Goal: Task Accomplishment & Management: Manage account settings

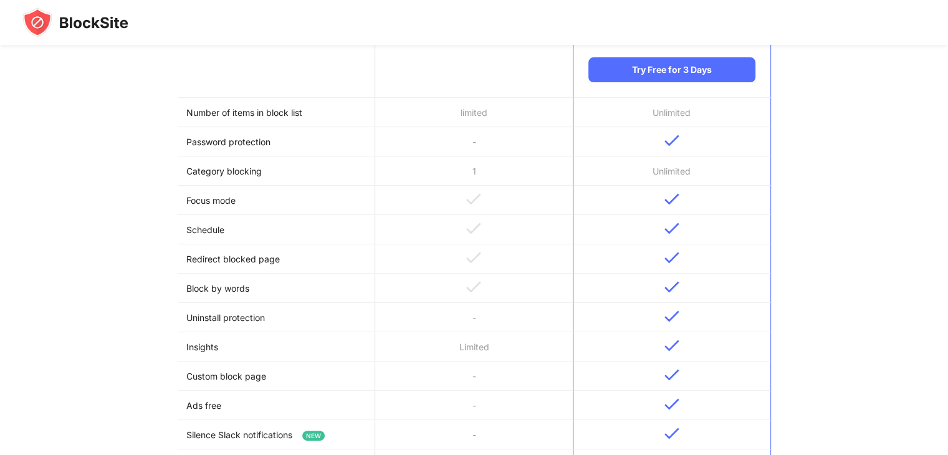
scroll to position [279, 0]
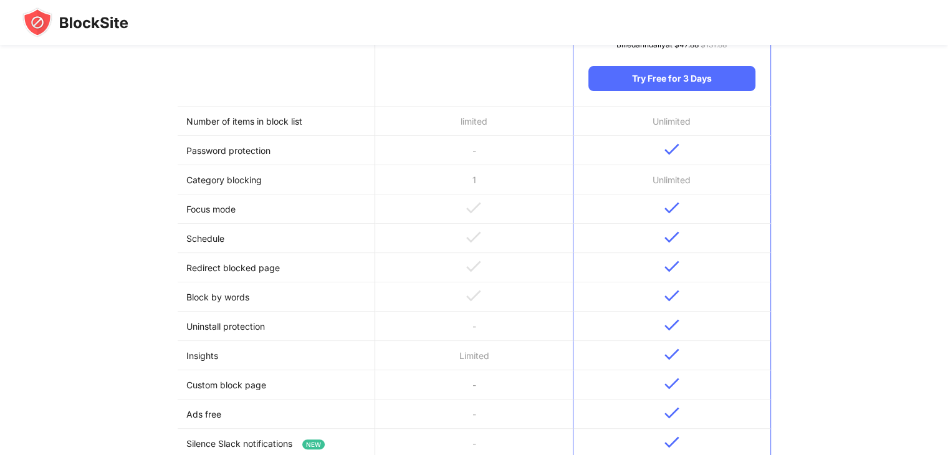
click at [235, 116] on td "Number of items in block list" at bounding box center [277, 121] width 198 height 29
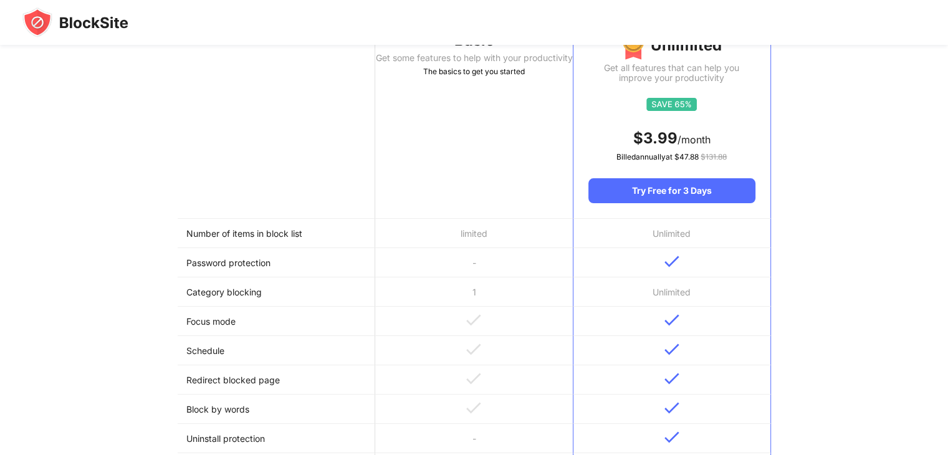
scroll to position [0, 0]
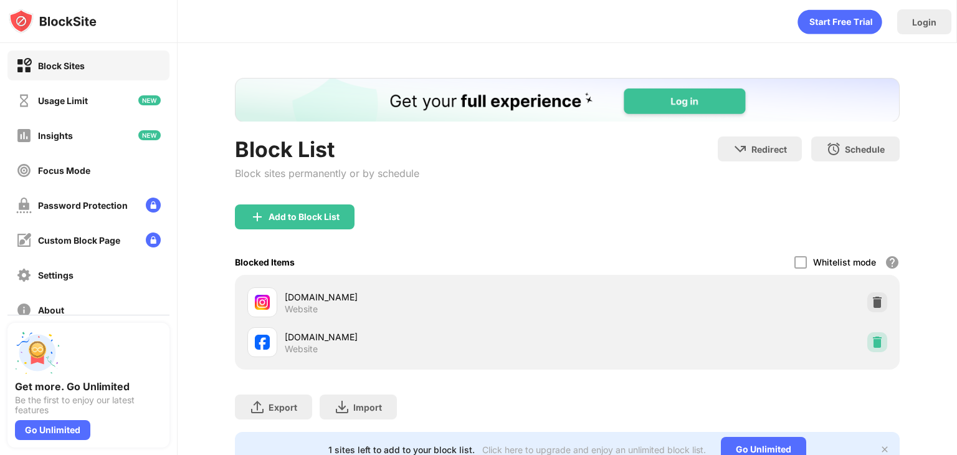
click at [872, 335] on div at bounding box center [878, 342] width 20 height 20
